Goal: Check status: Check status

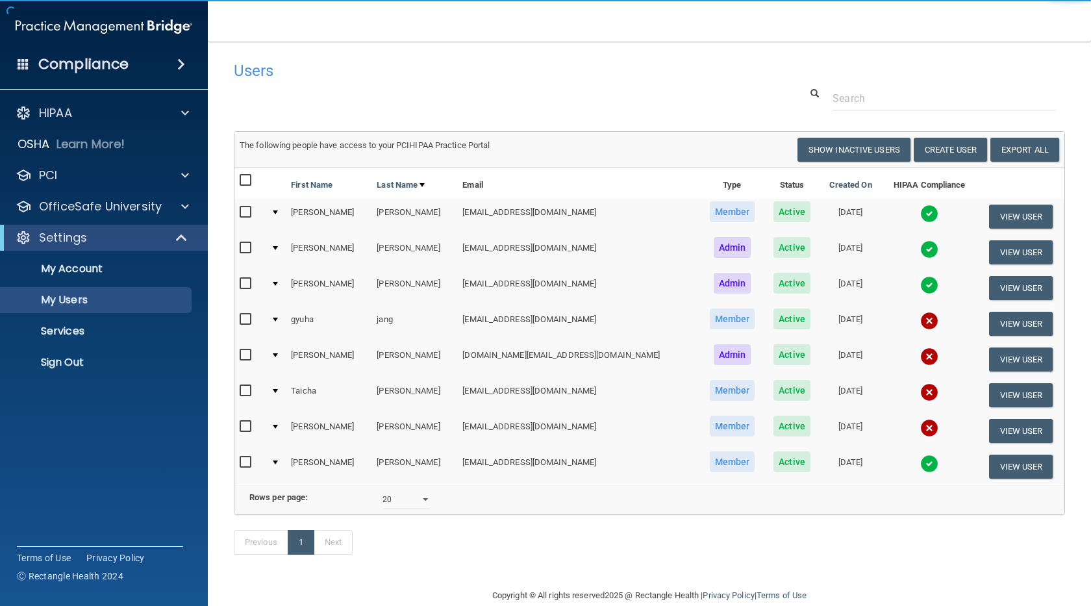
select select "20"
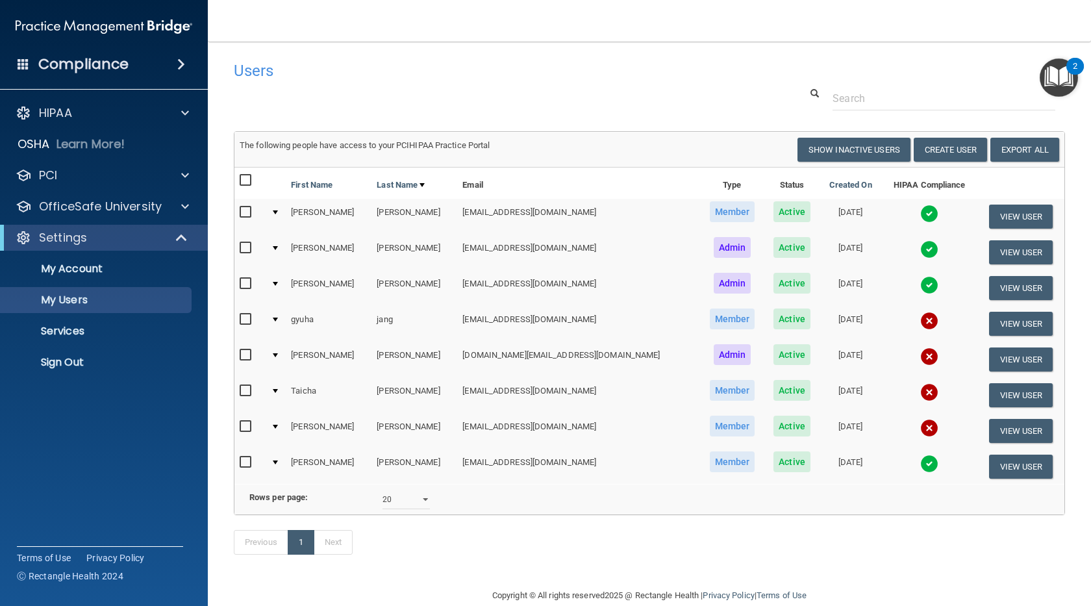
click at [920, 290] on img at bounding box center [929, 285] width 18 height 18
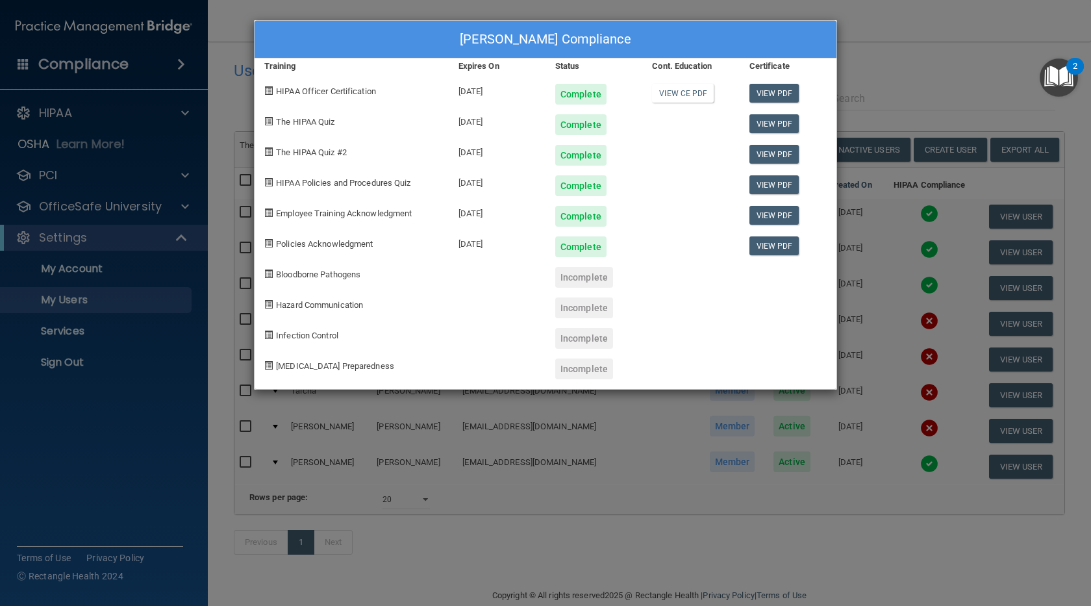
click at [873, 21] on div "Cecilia Deller's Compliance Training Expires On Status Cont. Education Certific…" at bounding box center [545, 303] width 1091 height 606
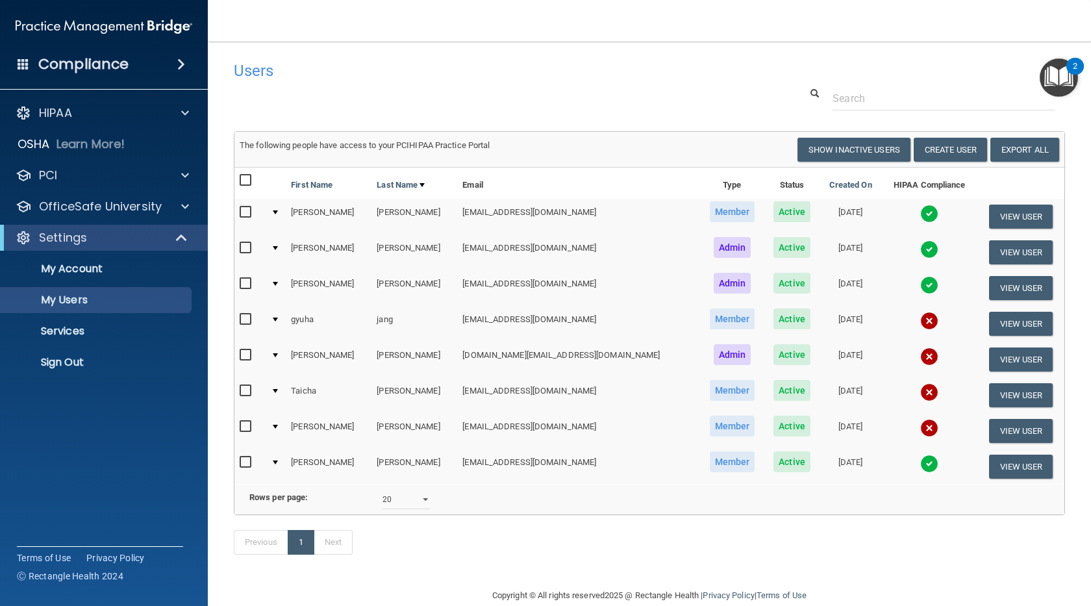
click at [920, 212] on img at bounding box center [929, 214] width 18 height 18
click at [893, 199] on th "HIPAA Compliance" at bounding box center [929, 183] width 96 height 31
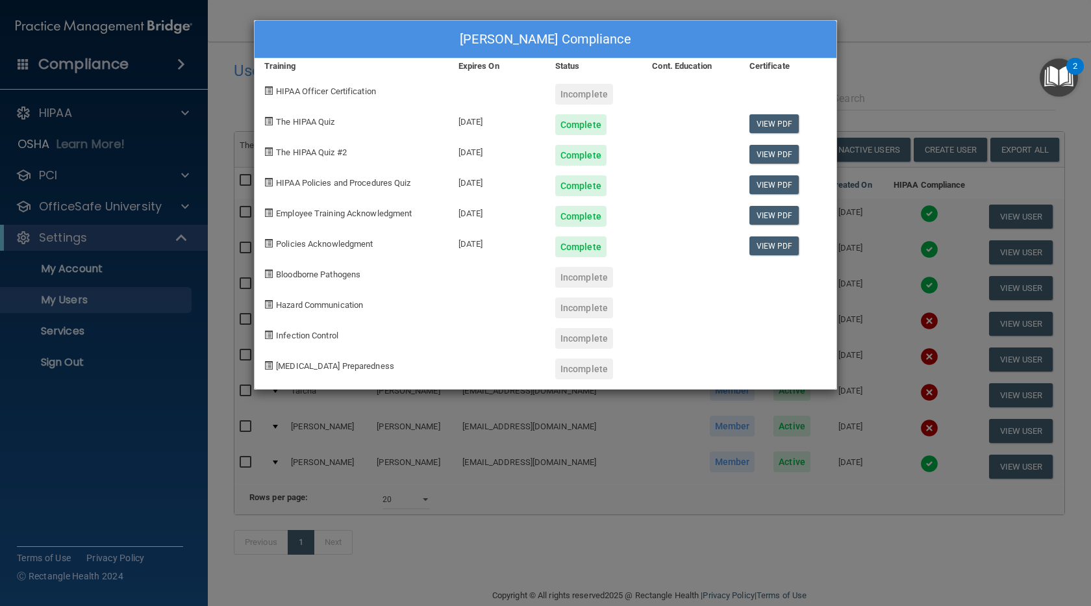
click at [921, 40] on div "madeline antonetti's Compliance Training Expires On Status Cont. Education Cert…" at bounding box center [545, 303] width 1091 height 606
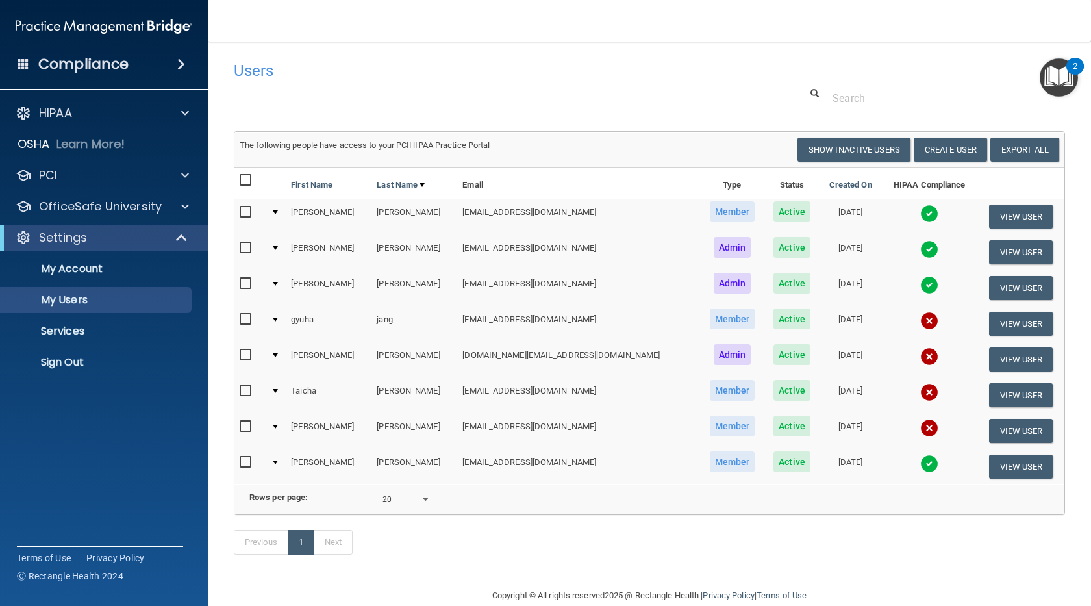
click at [920, 249] on img at bounding box center [929, 249] width 18 height 18
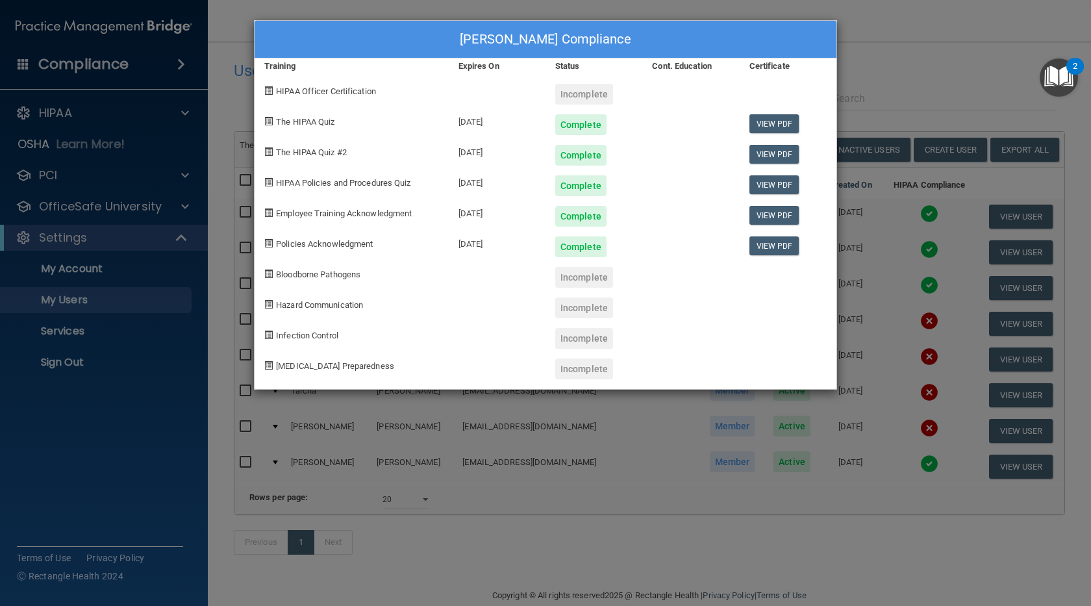
click at [966, 23] on div "Alayna Capozzoli's Compliance Training Expires On Status Cont. Education Certif…" at bounding box center [545, 303] width 1091 height 606
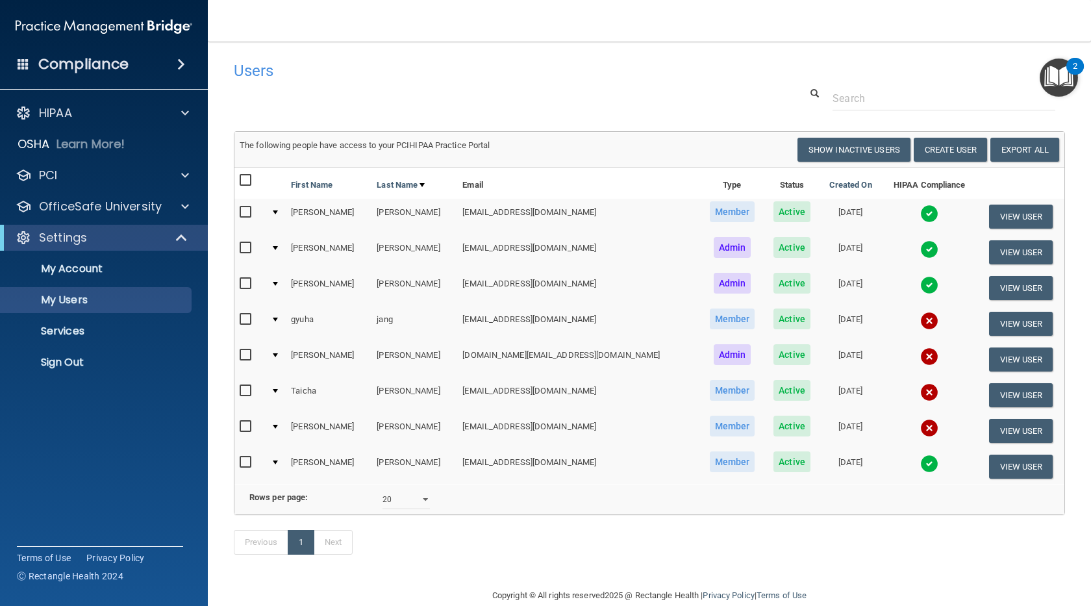
scroll to position [40, 0]
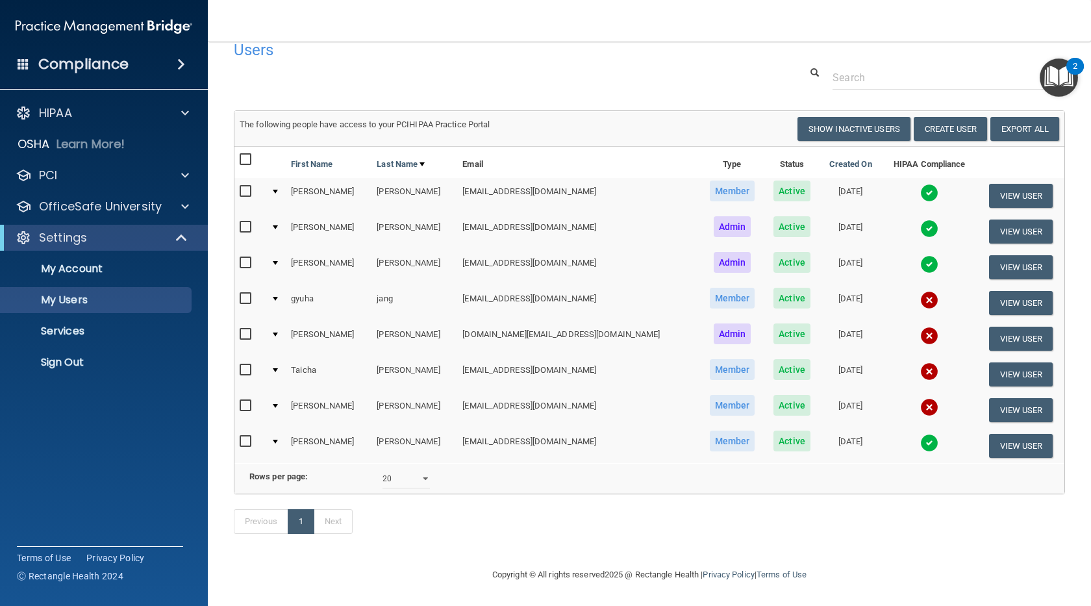
click at [920, 434] on img at bounding box center [929, 443] width 18 height 18
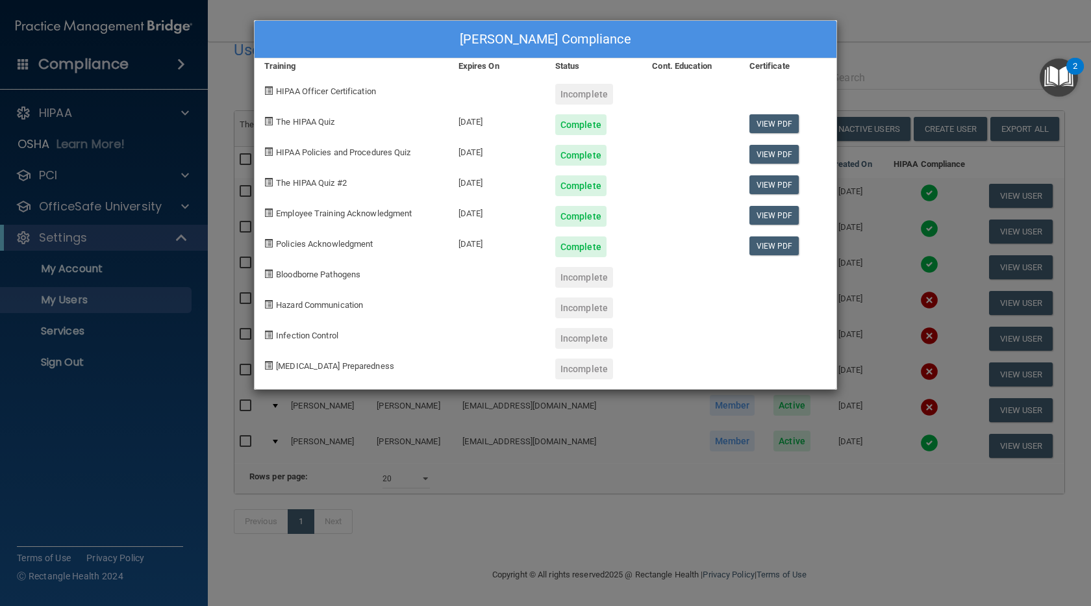
click at [936, 32] on div "katherine Shaughnessy's Compliance Training Expires On Status Cont. Education C…" at bounding box center [545, 303] width 1091 height 606
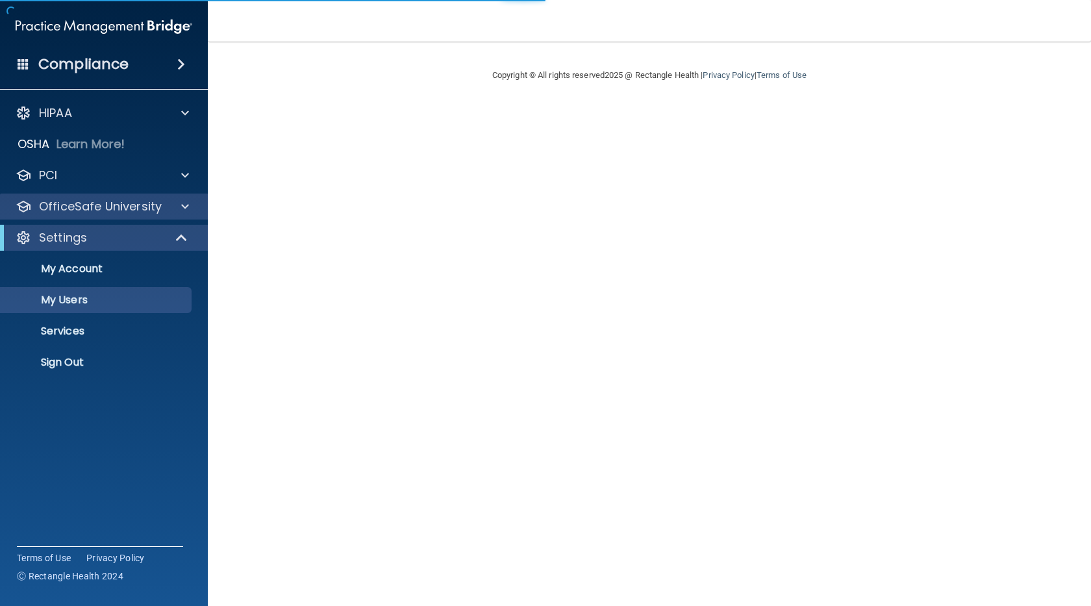
select select "20"
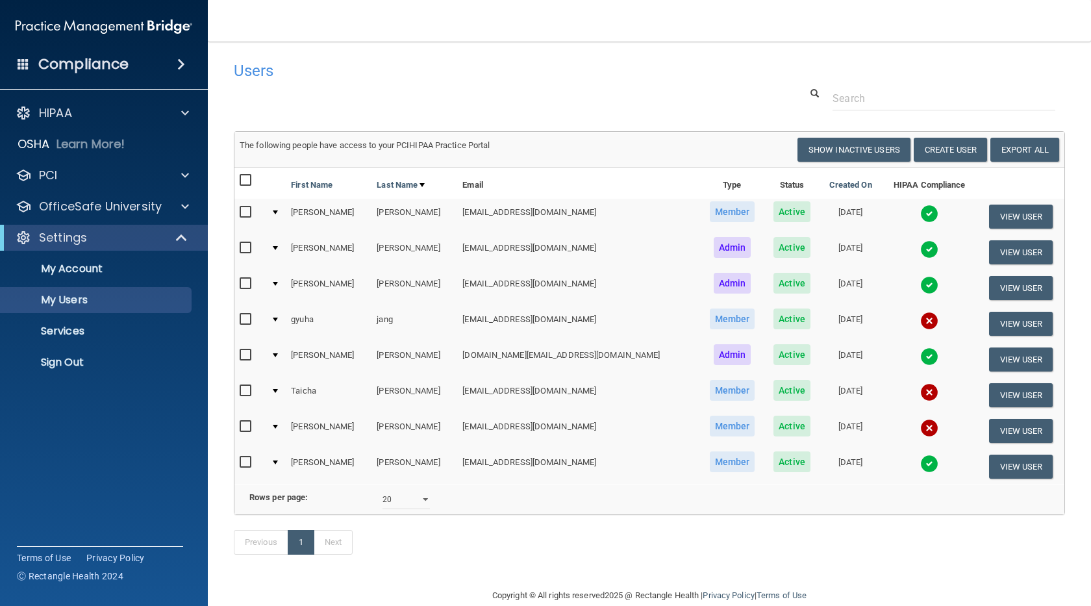
click at [920, 358] on img at bounding box center [929, 356] width 18 height 18
click at [898, 358] on td at bounding box center [929, 360] width 96 height 36
